Goal: Check status: Check status

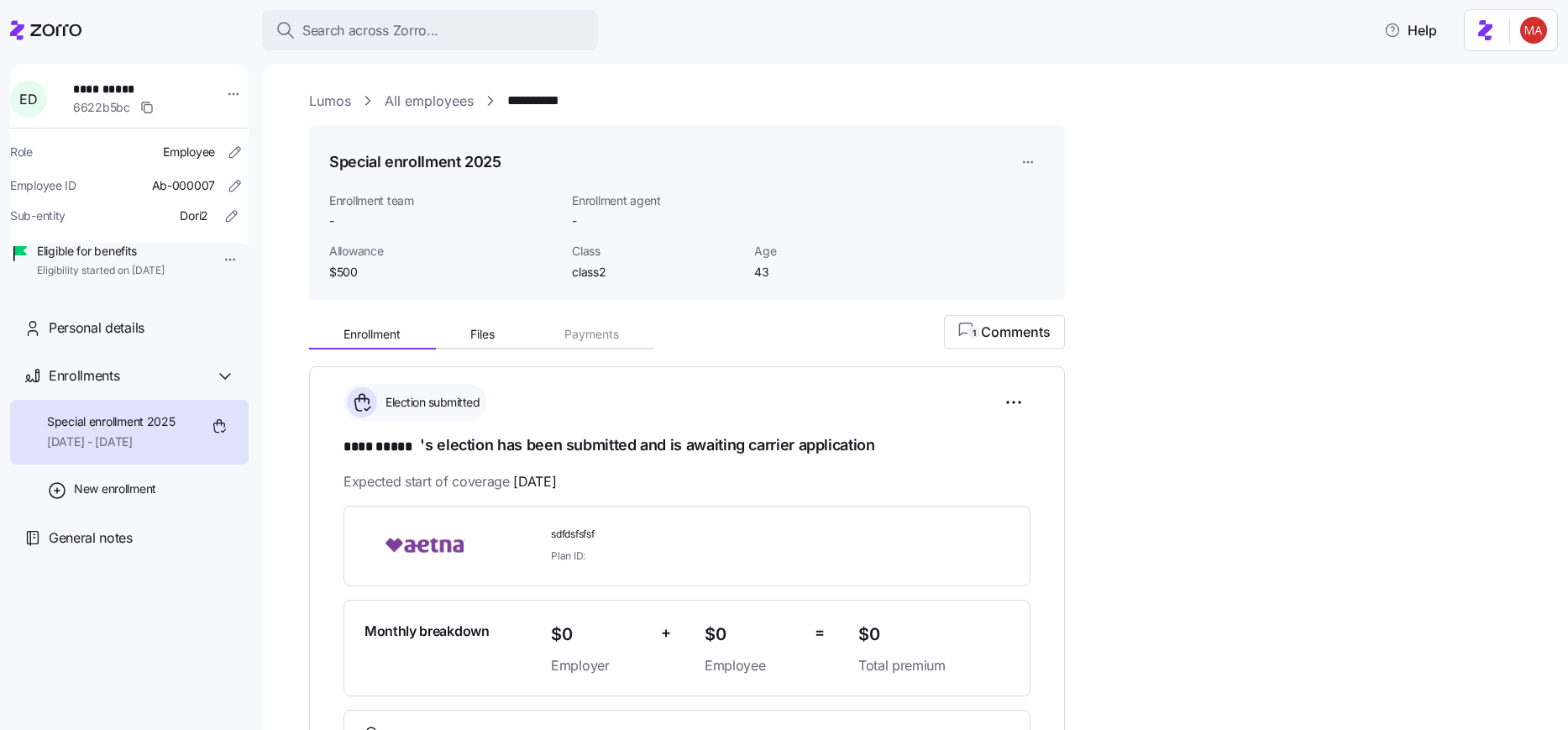
click at [1537, 20] on html "**********" at bounding box center [784, 359] width 1568 height 720
click at [1506, 69] on div "My settings" at bounding box center [1500, 75] width 88 height 19
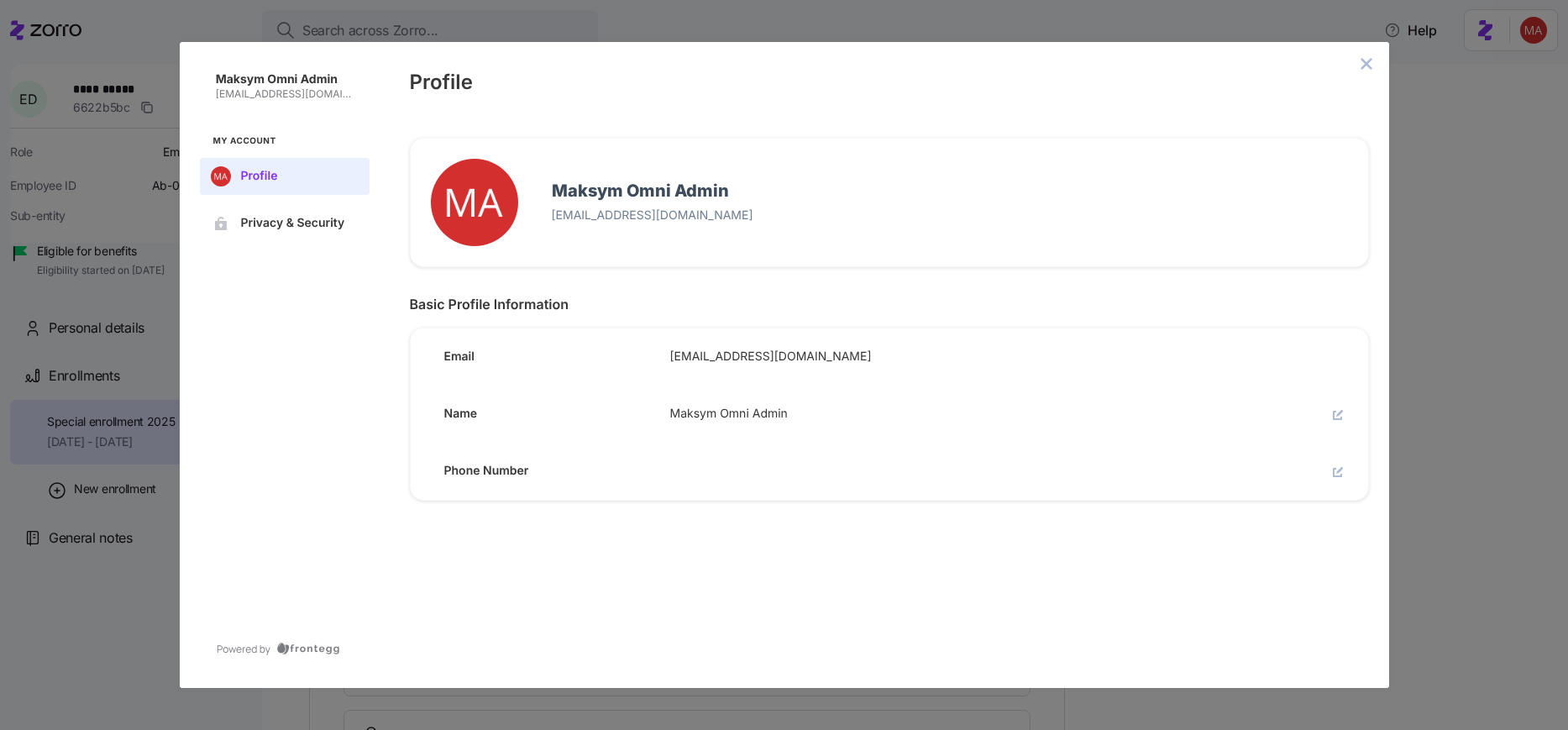
click at [1373, 55] on button "close admin-box" at bounding box center [1366, 63] width 23 height 23
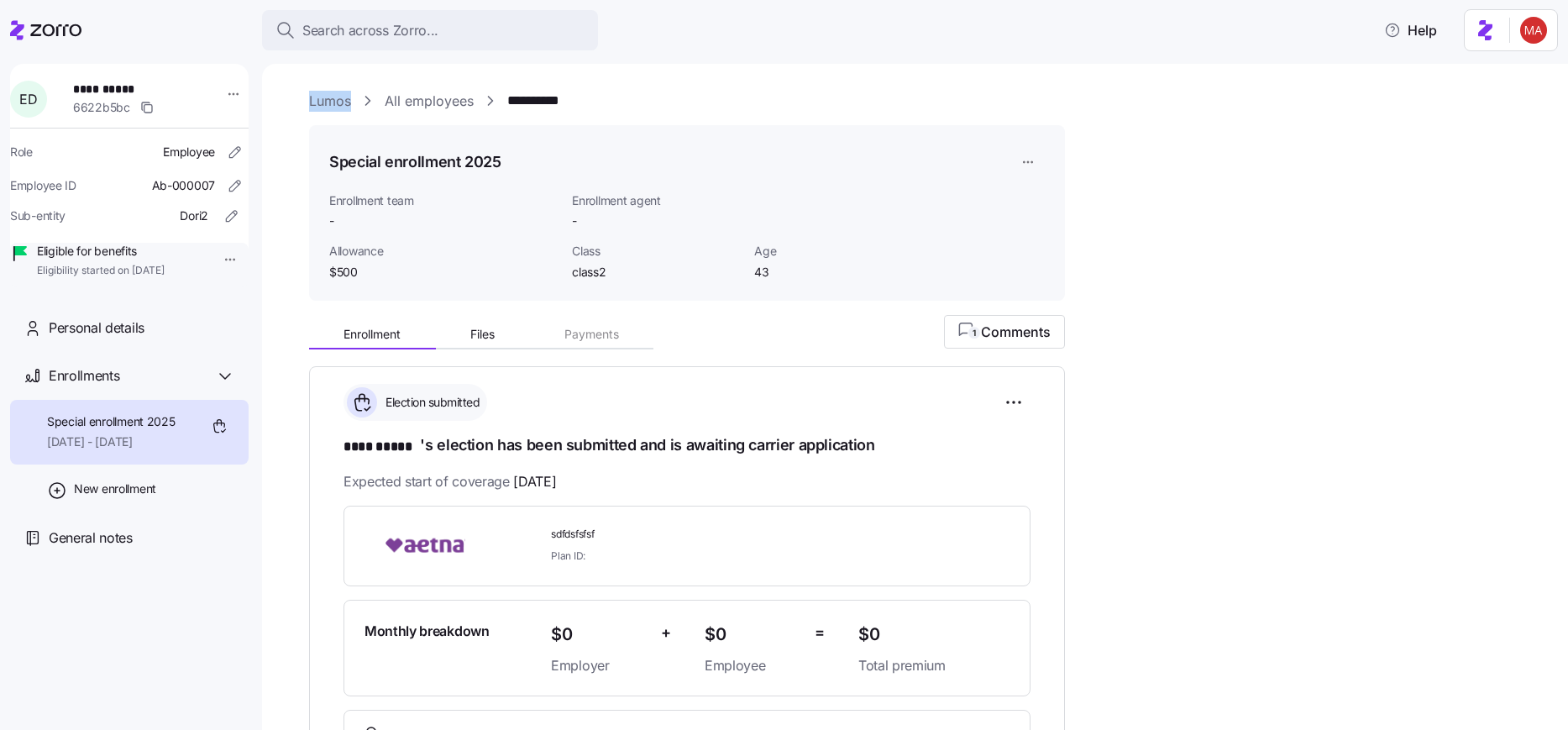
click at [1373, 56] on main "**********" at bounding box center [784, 359] width 1568 height 720
click at [783, 150] on div "Special enrollment 2025" at bounding box center [687, 162] width 715 height 34
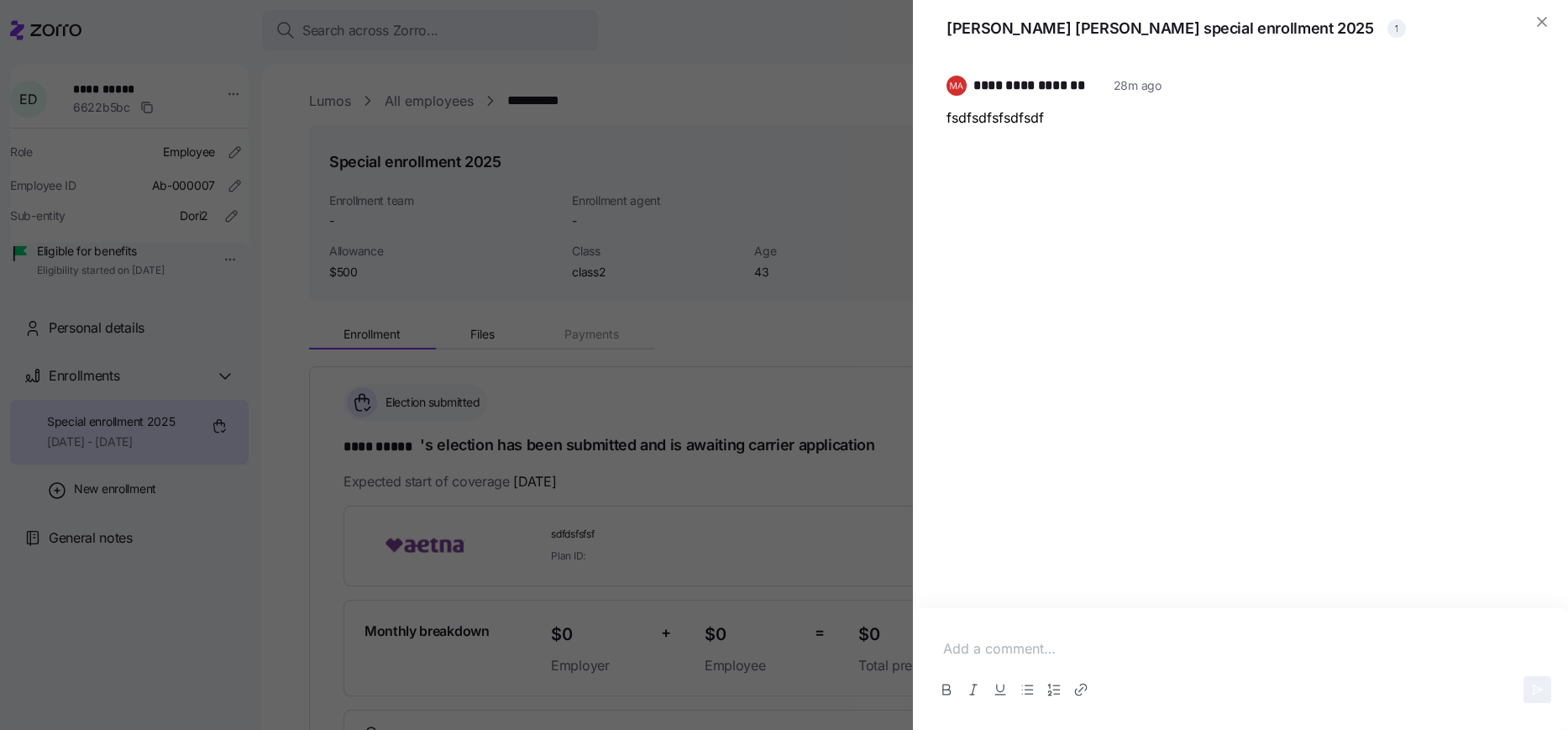
click at [690, 371] on div at bounding box center [784, 365] width 1568 height 730
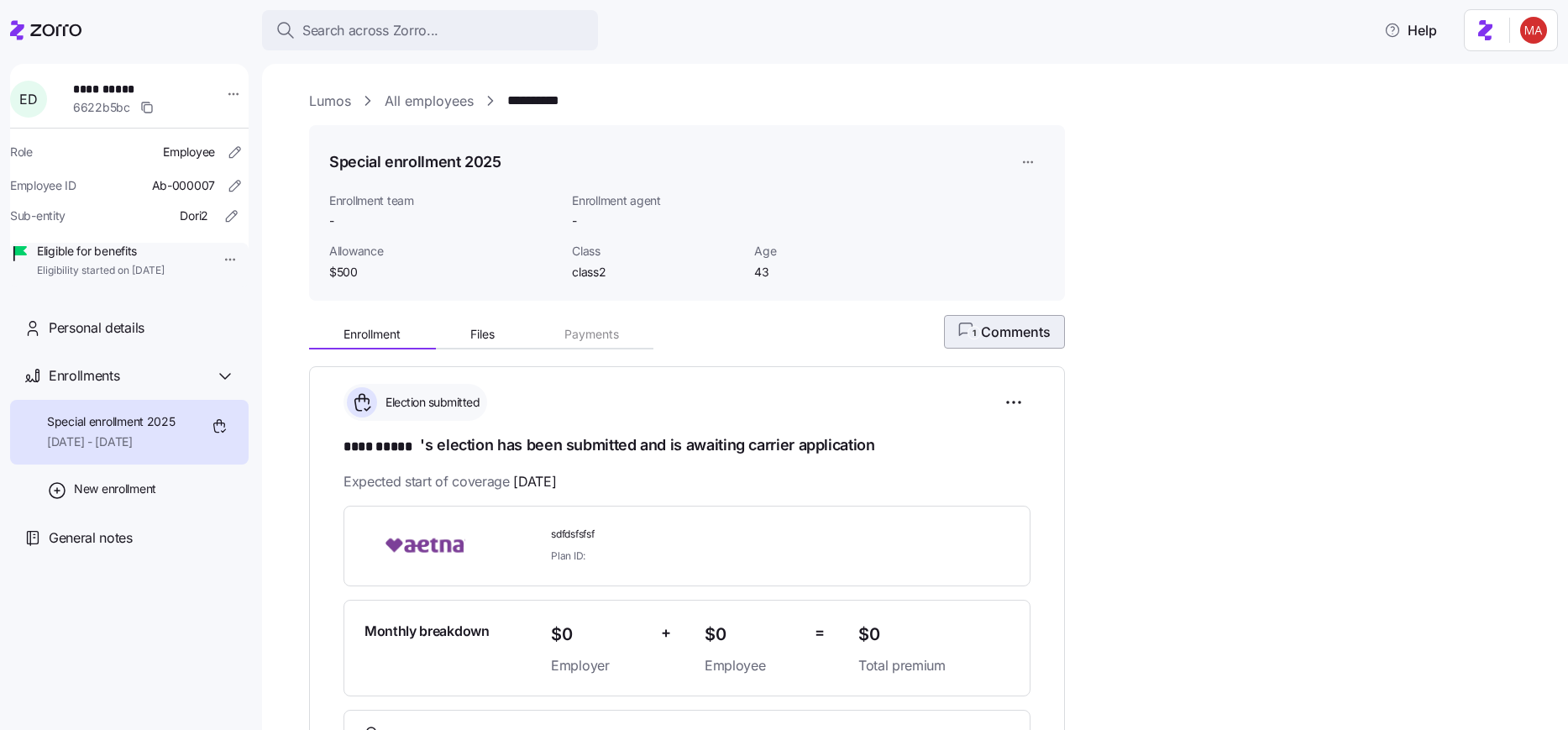
click at [981, 333] on span "1 Comments" at bounding box center [1004, 331] width 92 height 20
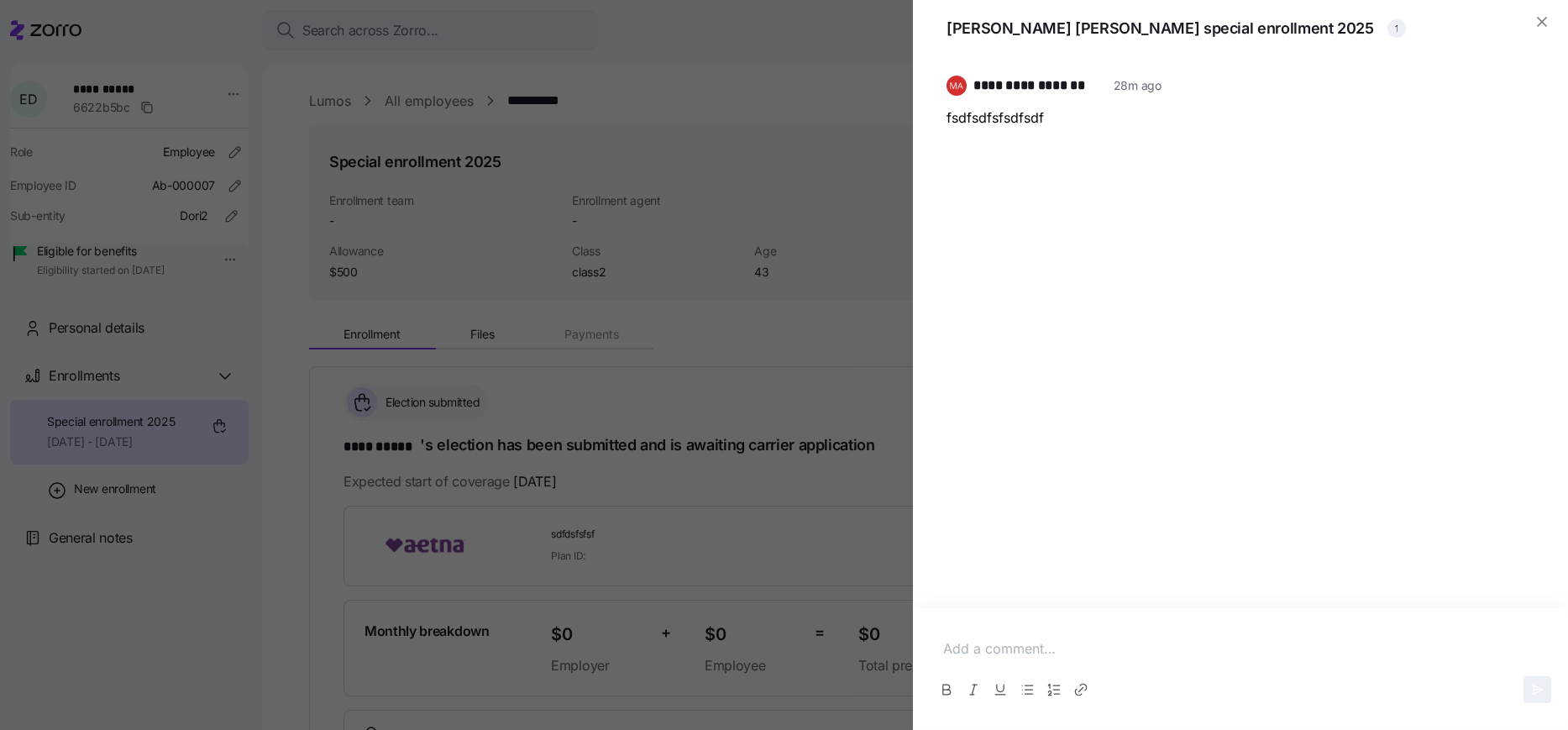
click at [769, 339] on div at bounding box center [784, 365] width 1568 height 730
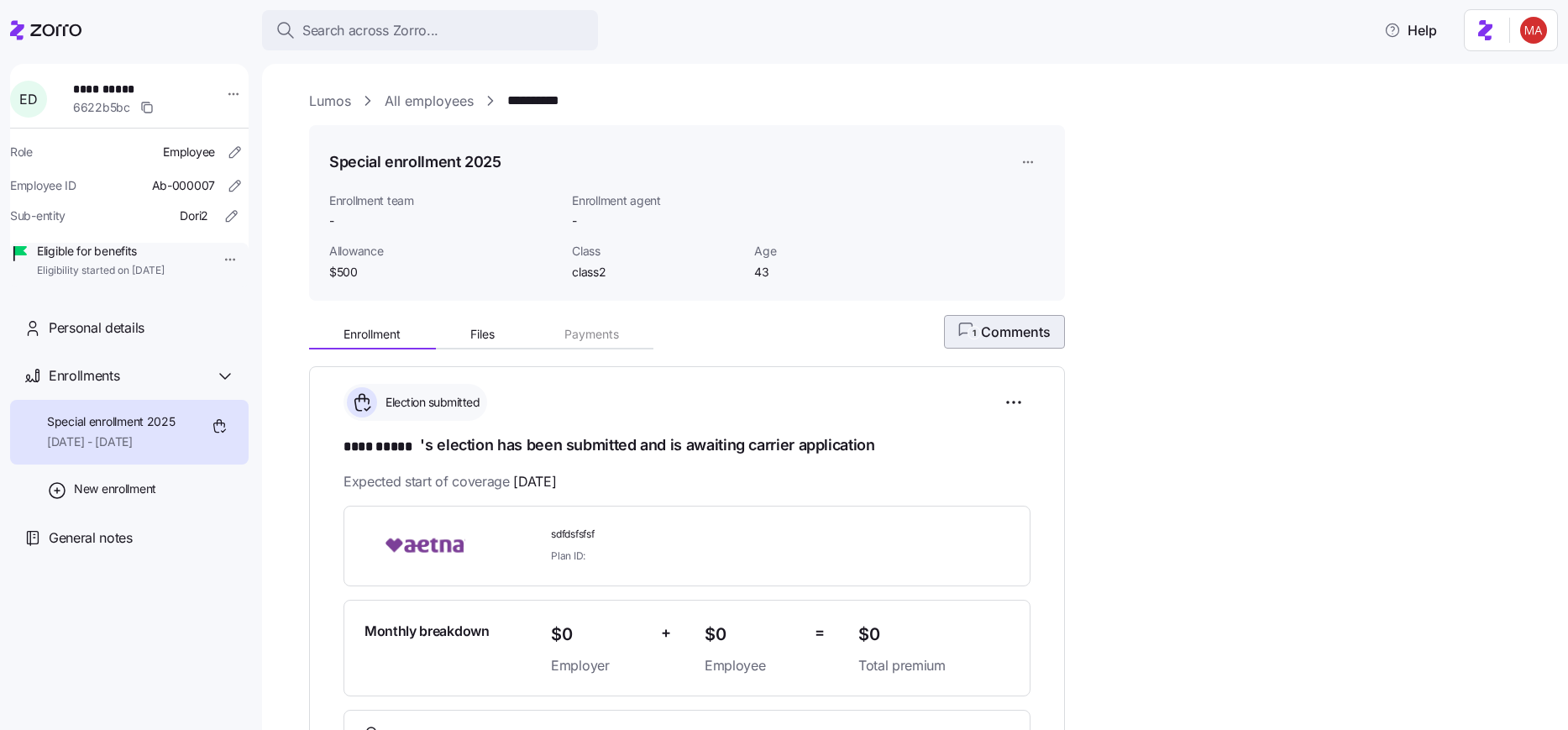
click at [985, 338] on span "1 Comments" at bounding box center [1004, 331] width 92 height 20
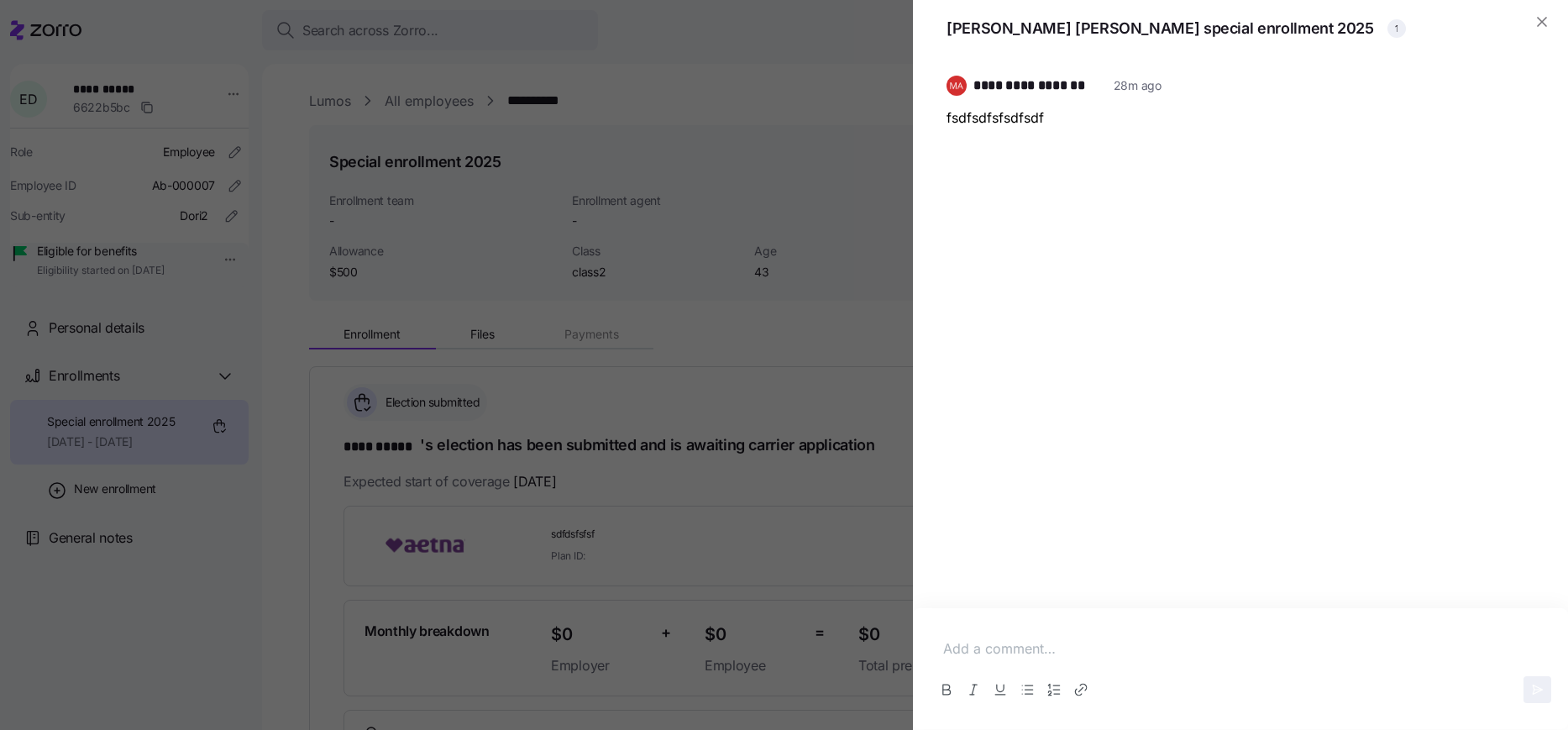
click at [724, 355] on div at bounding box center [784, 365] width 1568 height 730
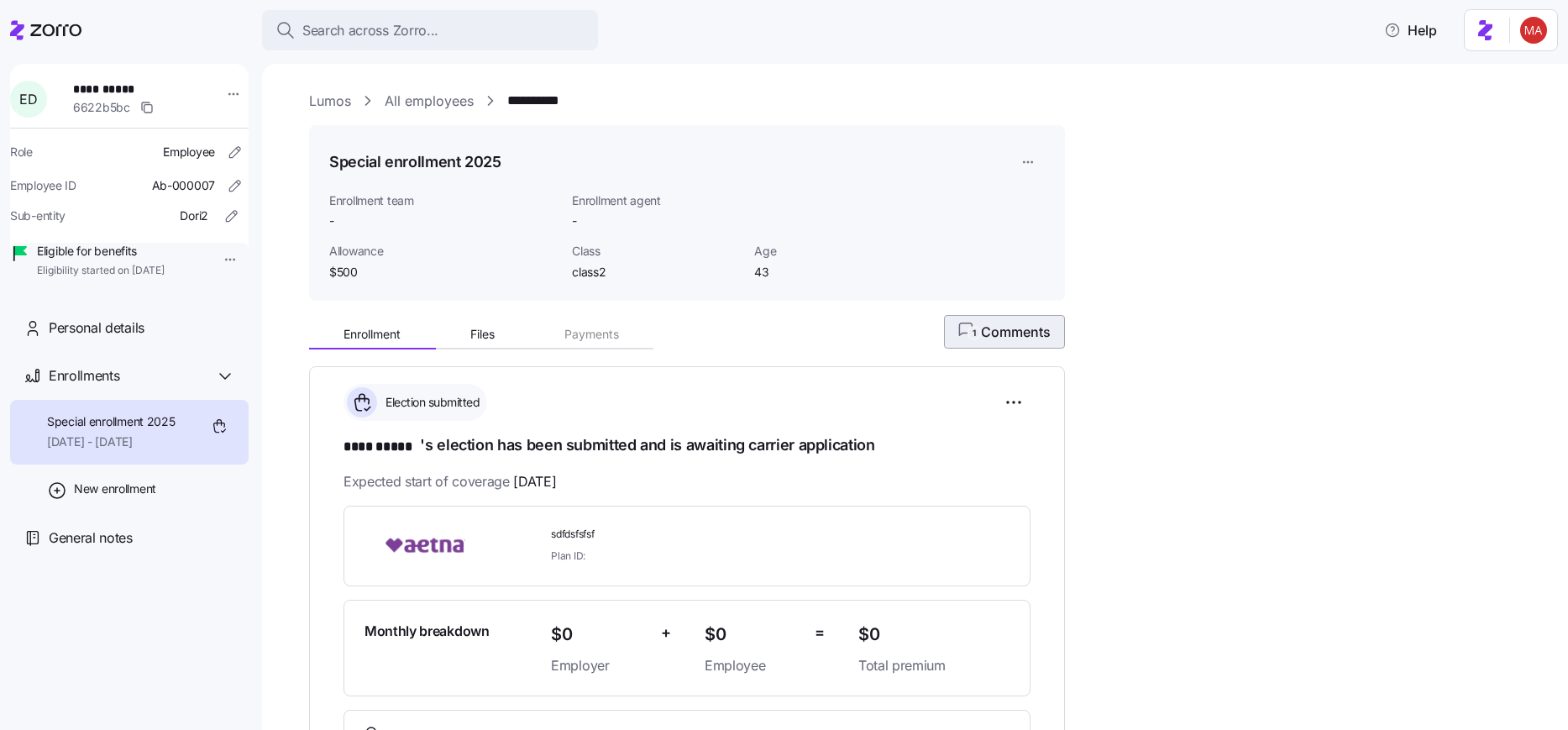
click at [1020, 344] on button "1 Comments" at bounding box center [1005, 331] width 121 height 34
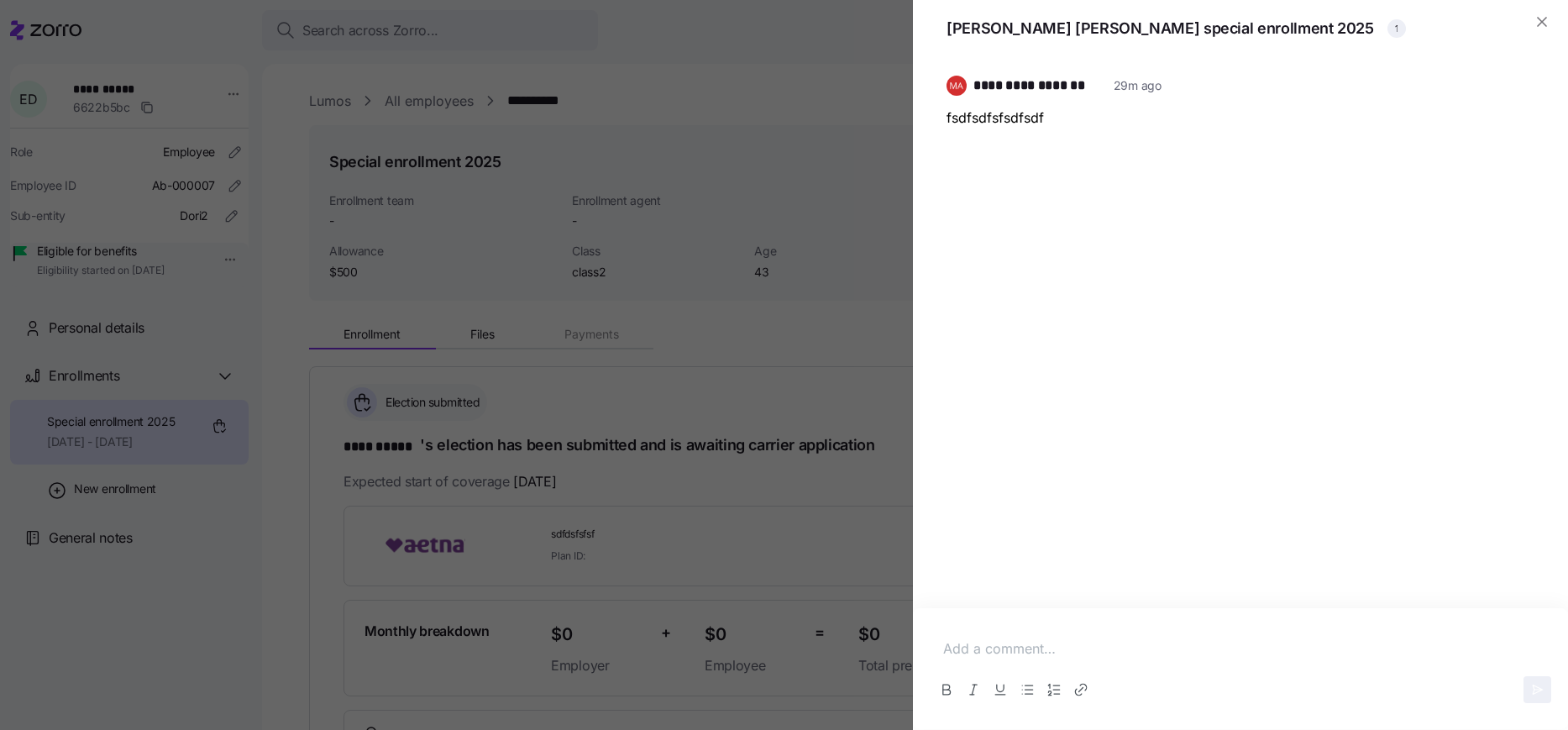
click at [784, 321] on div at bounding box center [784, 365] width 1568 height 730
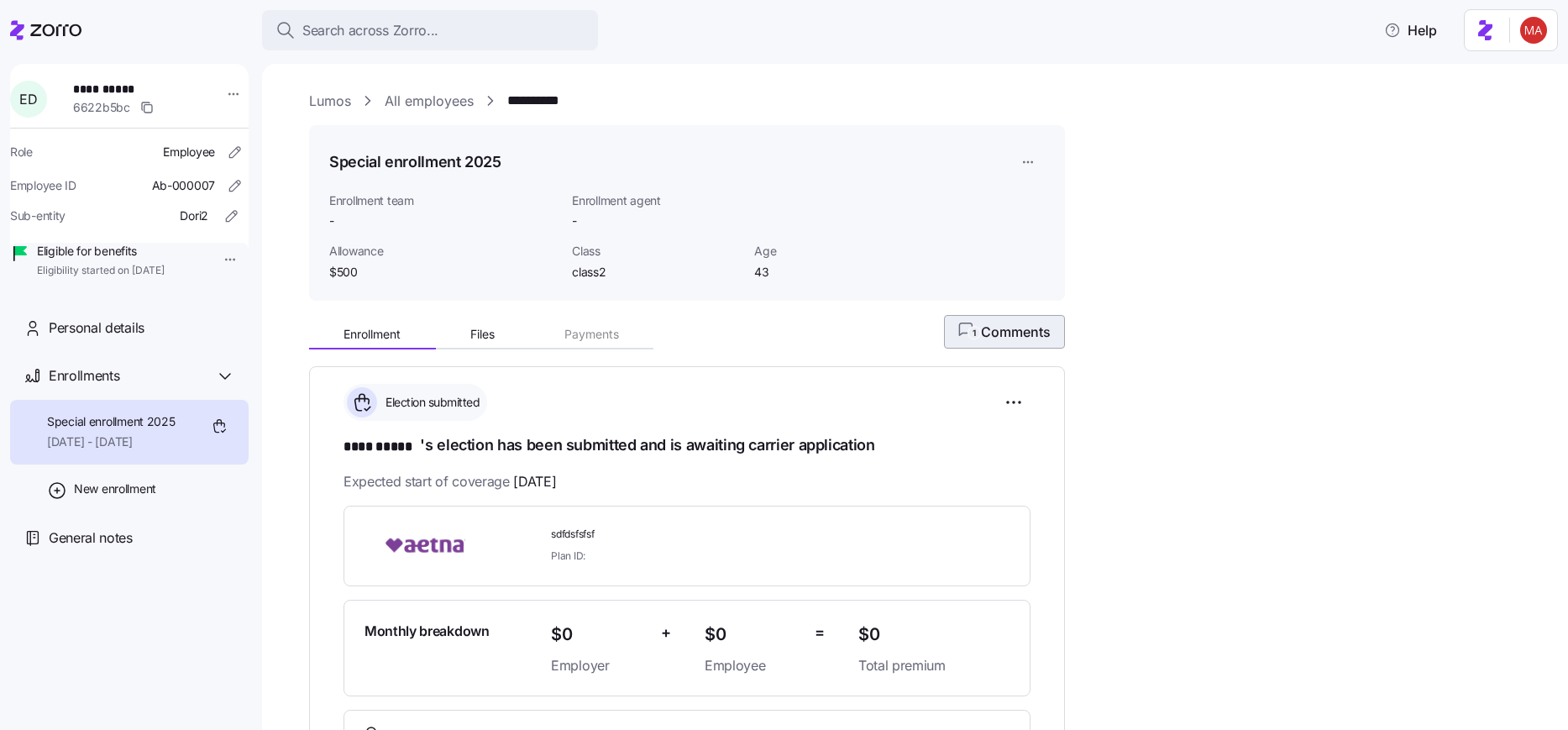
click at [1029, 339] on span "1 Comments" at bounding box center [1004, 331] width 92 height 20
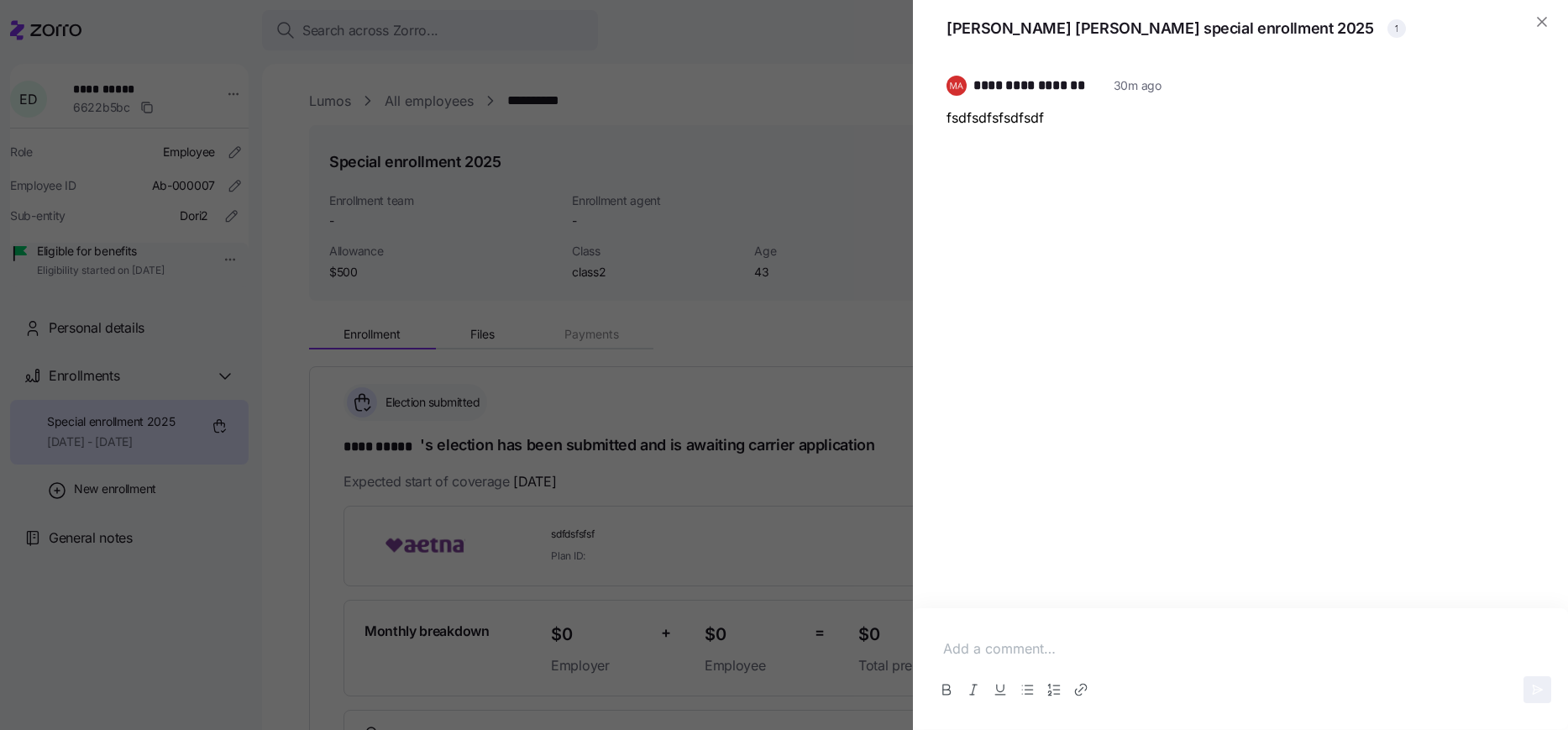
click at [611, 352] on div at bounding box center [784, 365] width 1568 height 730
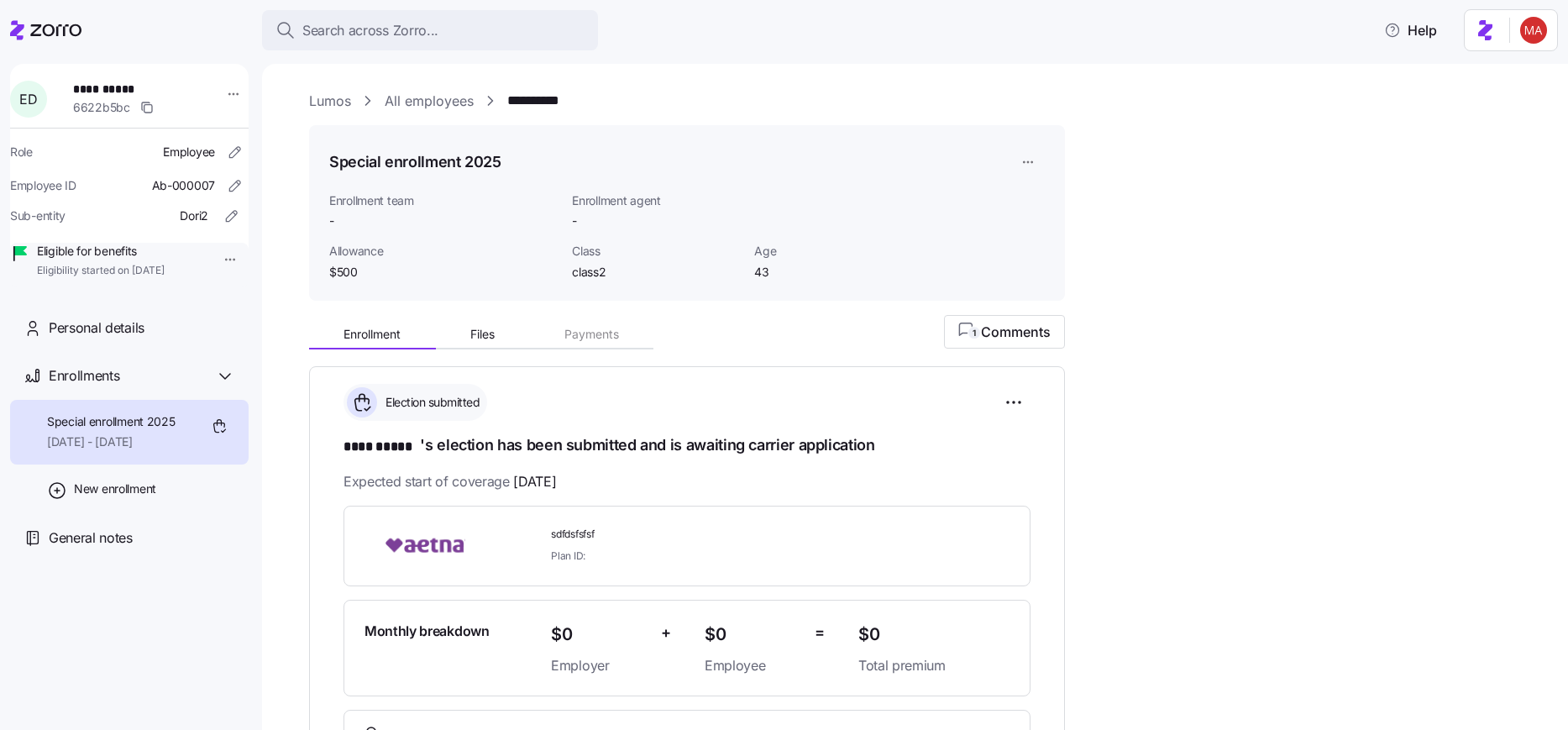
drag, startPoint x: 741, startPoint y: 311, endPoint x: 750, endPoint y: 305, distance: 10.8
click at [746, 310] on div "**********" at bounding box center [926, 667] width 1236 height 1153
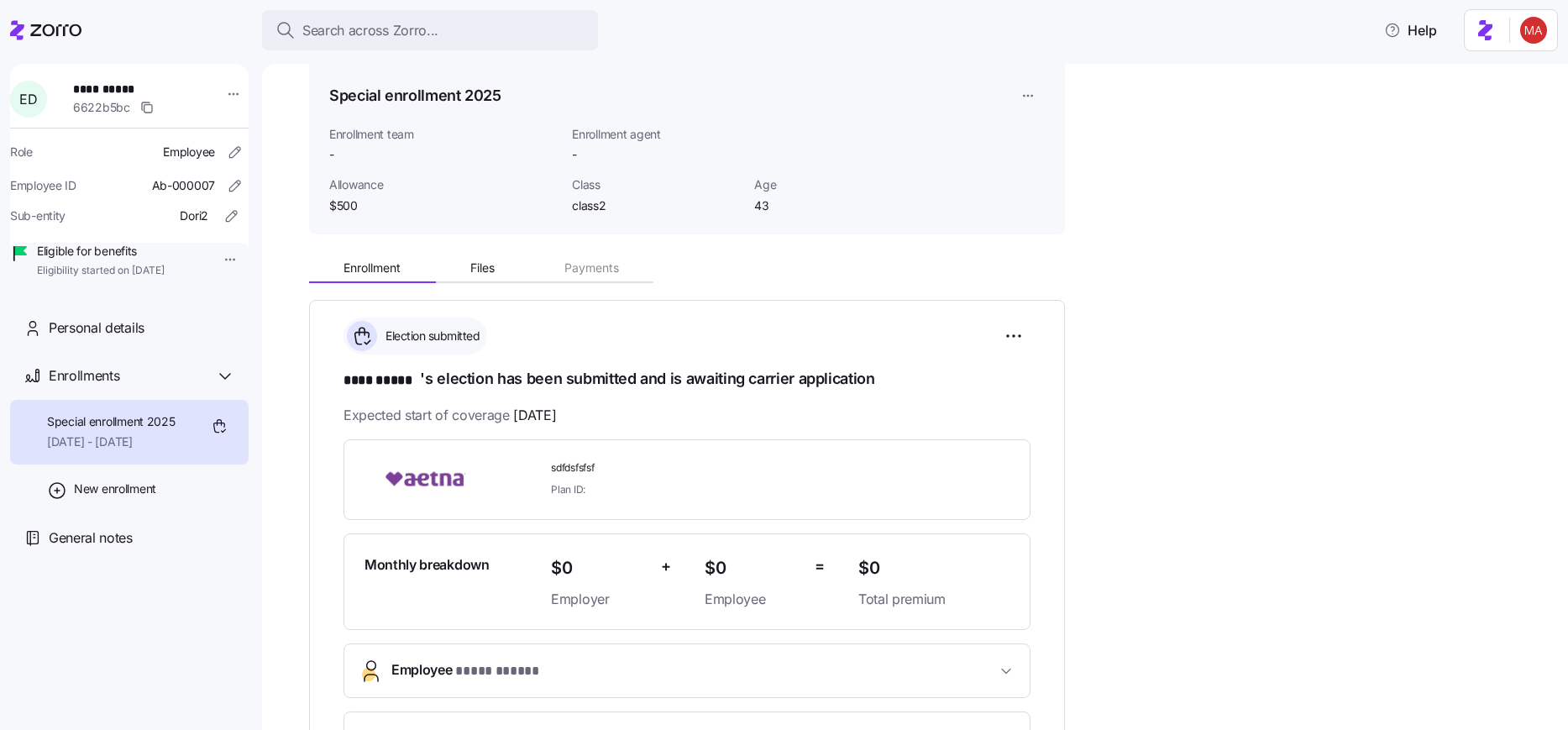
scroll to position [101, 0]
